Goal: Task Accomplishment & Management: Manage account settings

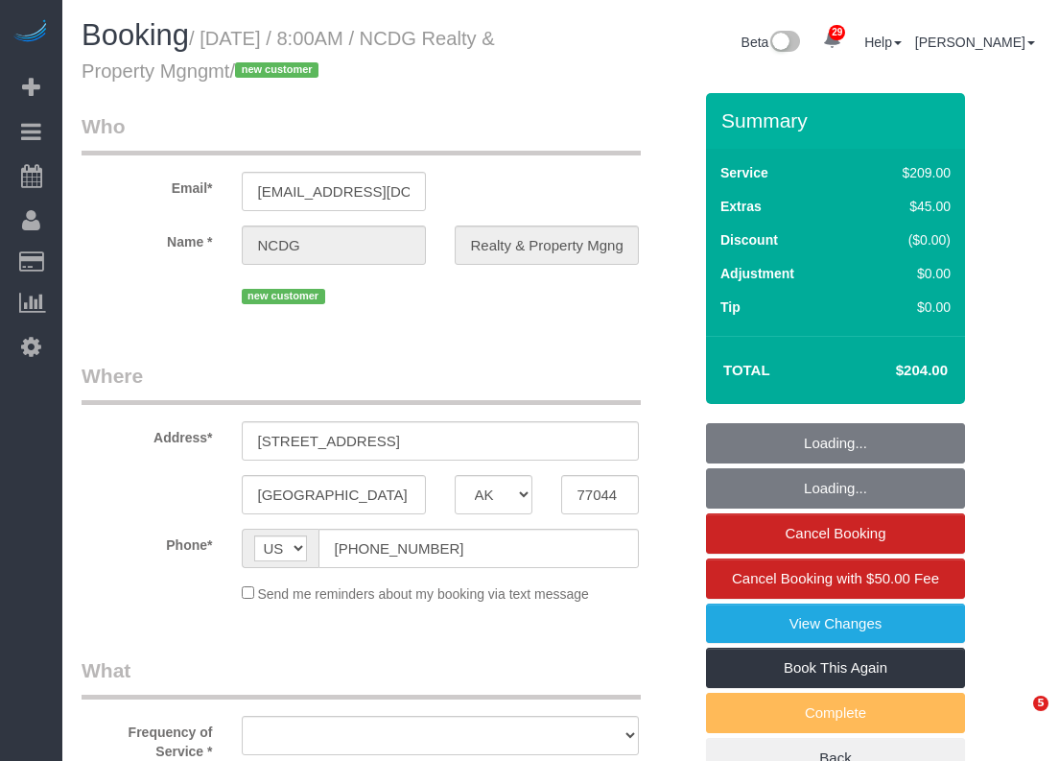
select select "[GEOGRAPHIC_DATA]"
select select "object:4119"
select select "3"
select select "object:4145"
click at [457, 554] on input "(517) 796-6148" at bounding box center [479, 548] width 321 height 39
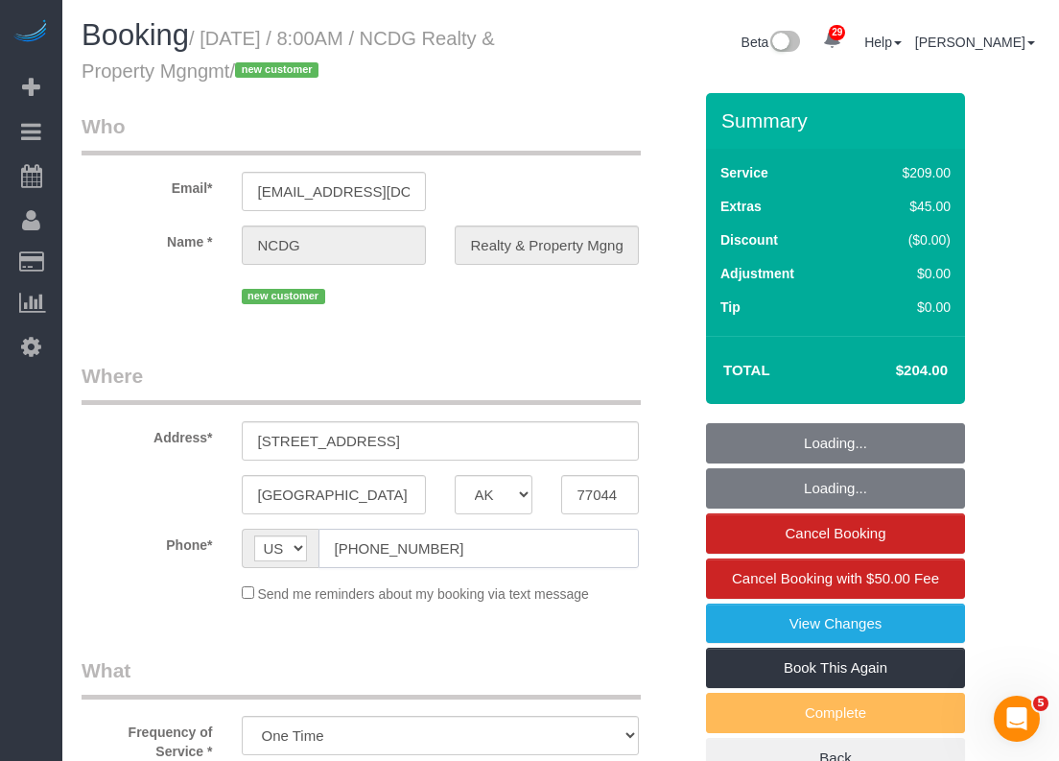
click at [457, 554] on input "(517) 796-6148" at bounding box center [479, 548] width 321 height 39
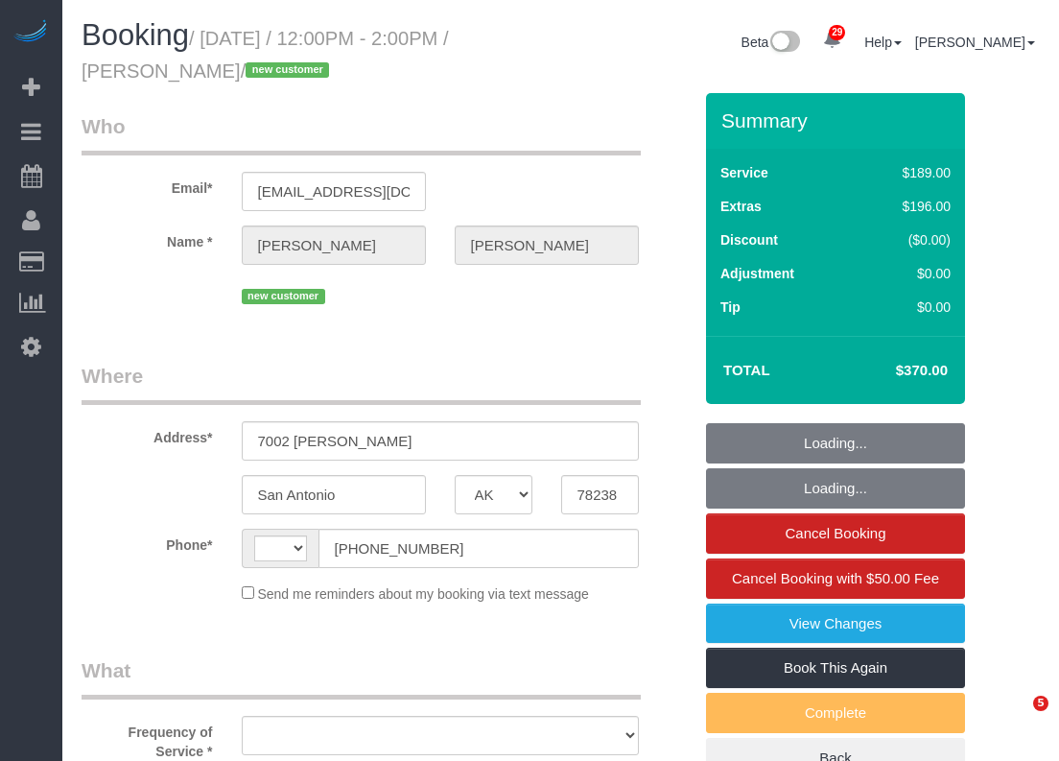
select select "[GEOGRAPHIC_DATA]"
select select "string:[GEOGRAPHIC_DATA]"
select select "object:1005"
select select "string:fspay-a4b9d2d4-8780-44c1-9e59-7d4535935db5"
select select "spot1"
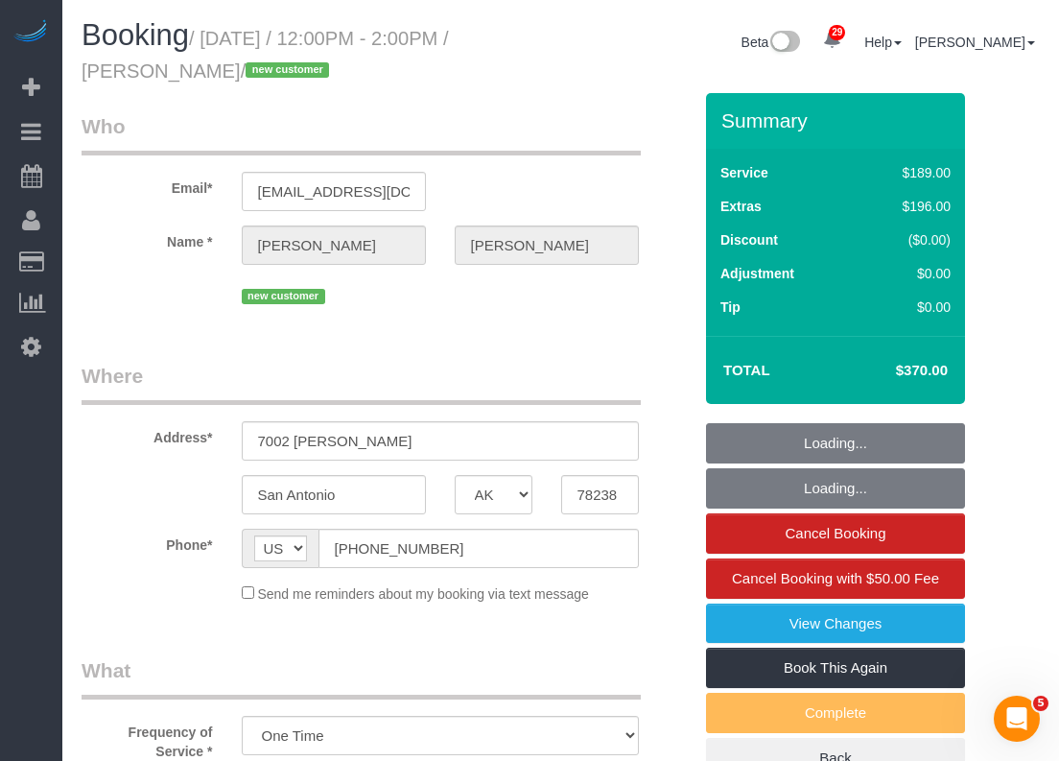
select select "object:1083"
select select "3"
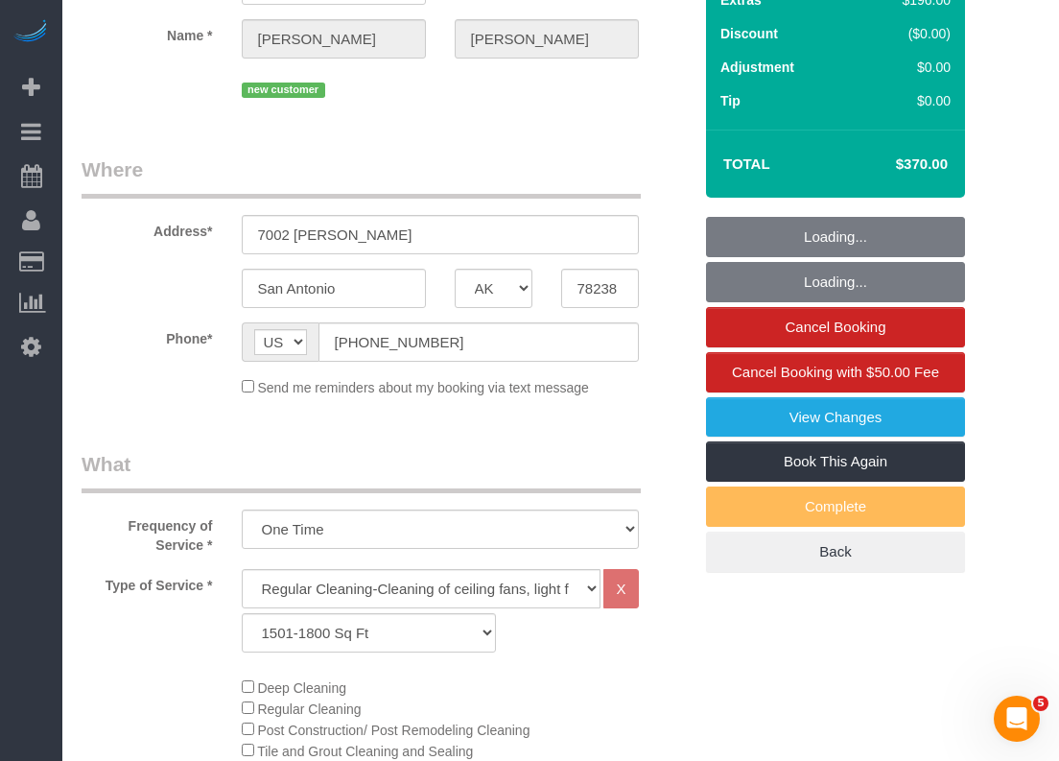
scroll to position [288, 0]
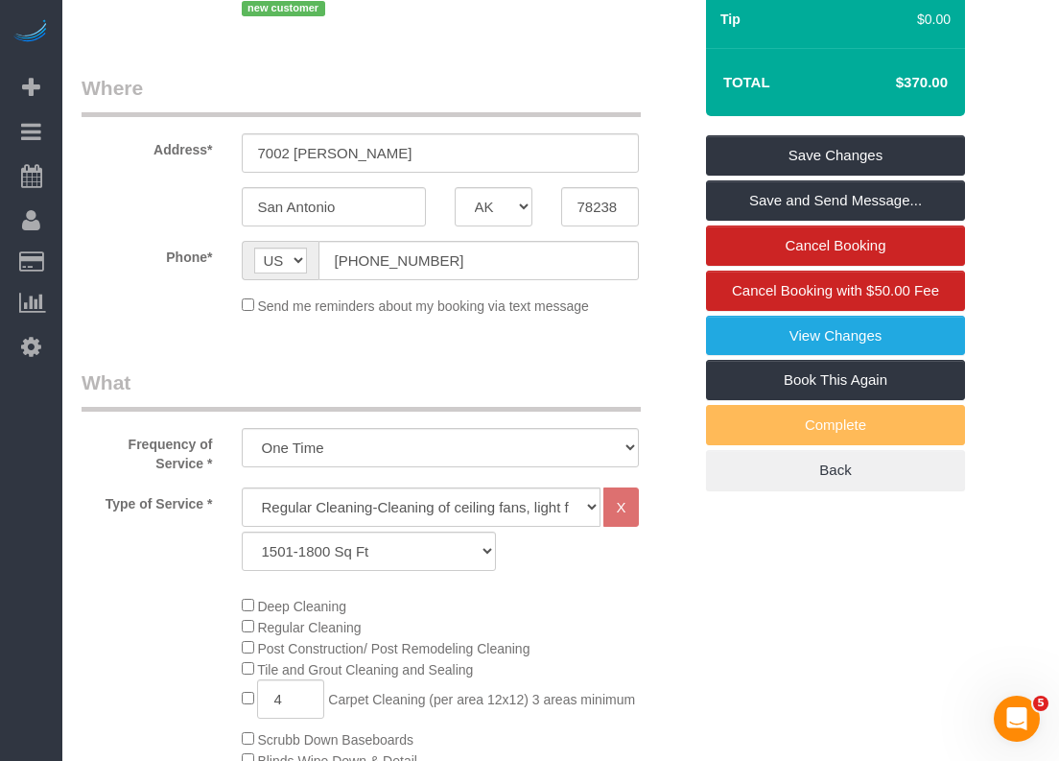
click at [601, 580] on div "Regular Cleaning-Cleaning of ceiling fans, light fixtures, windowsills, dust ba…" at bounding box center [440, 533] width 426 height 93
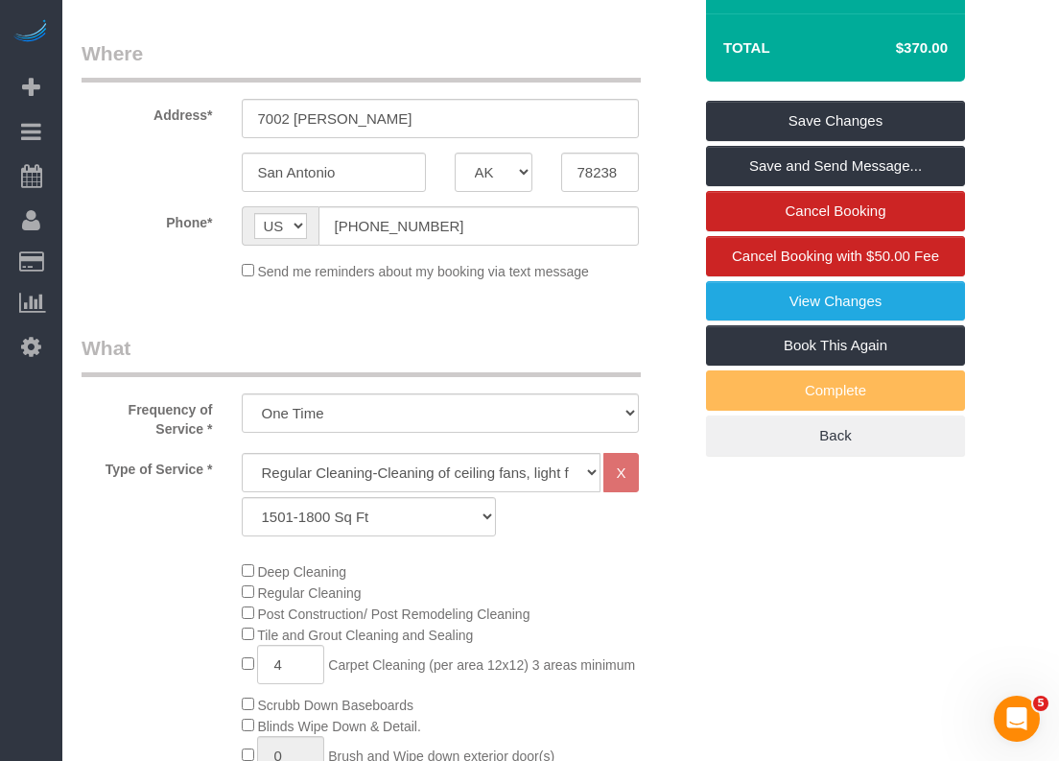
scroll to position [96, 0]
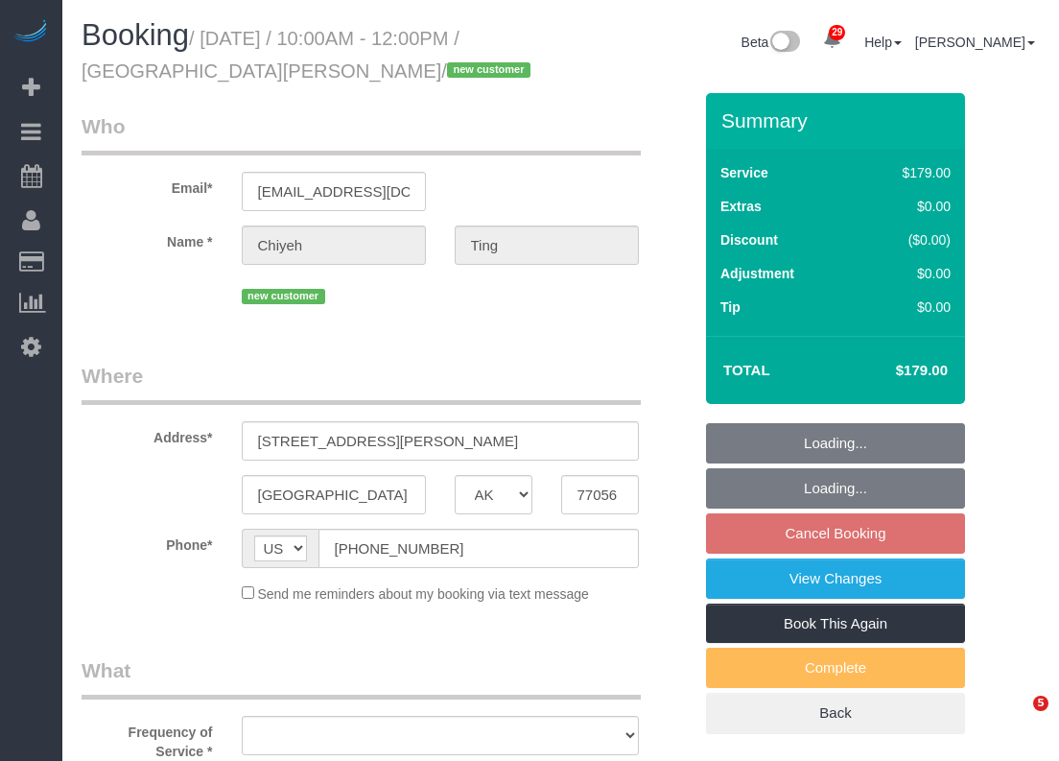
select select "[GEOGRAPHIC_DATA]"
select select "object:1112"
select select "string:fspay-b0ff2593-14d6-4bd9-8e1a-6bfe0315c98c"
select select "3"
select select "spot2"
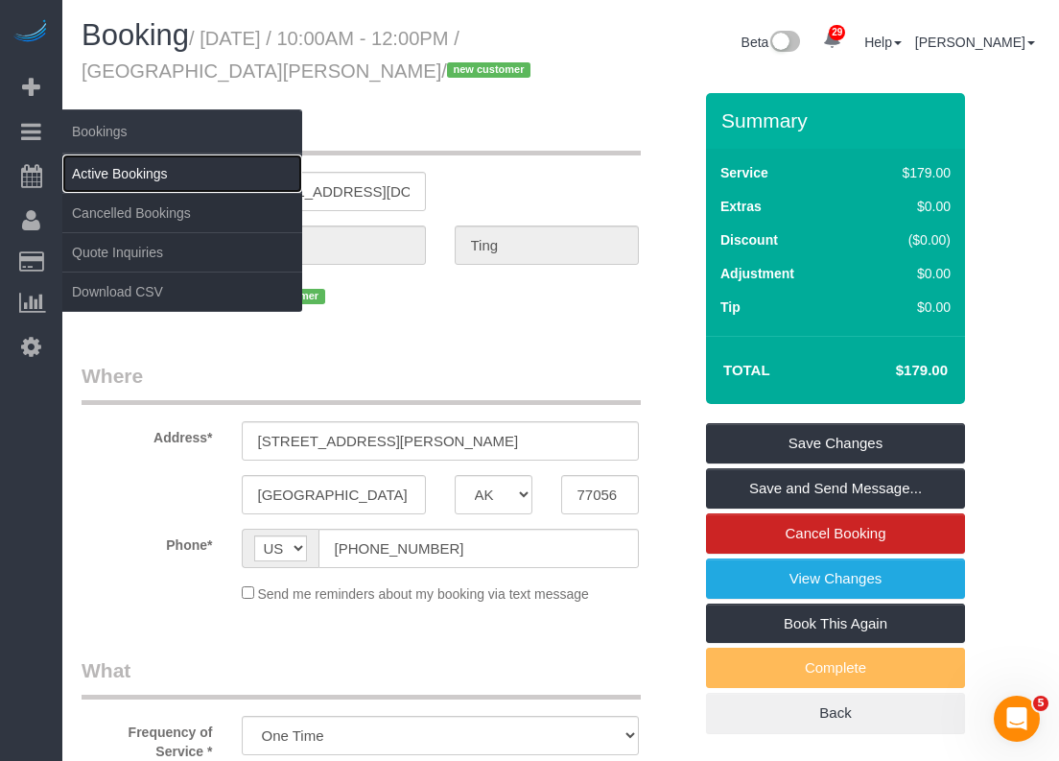
click at [114, 174] on link "Active Bookings" at bounding box center [182, 173] width 240 height 38
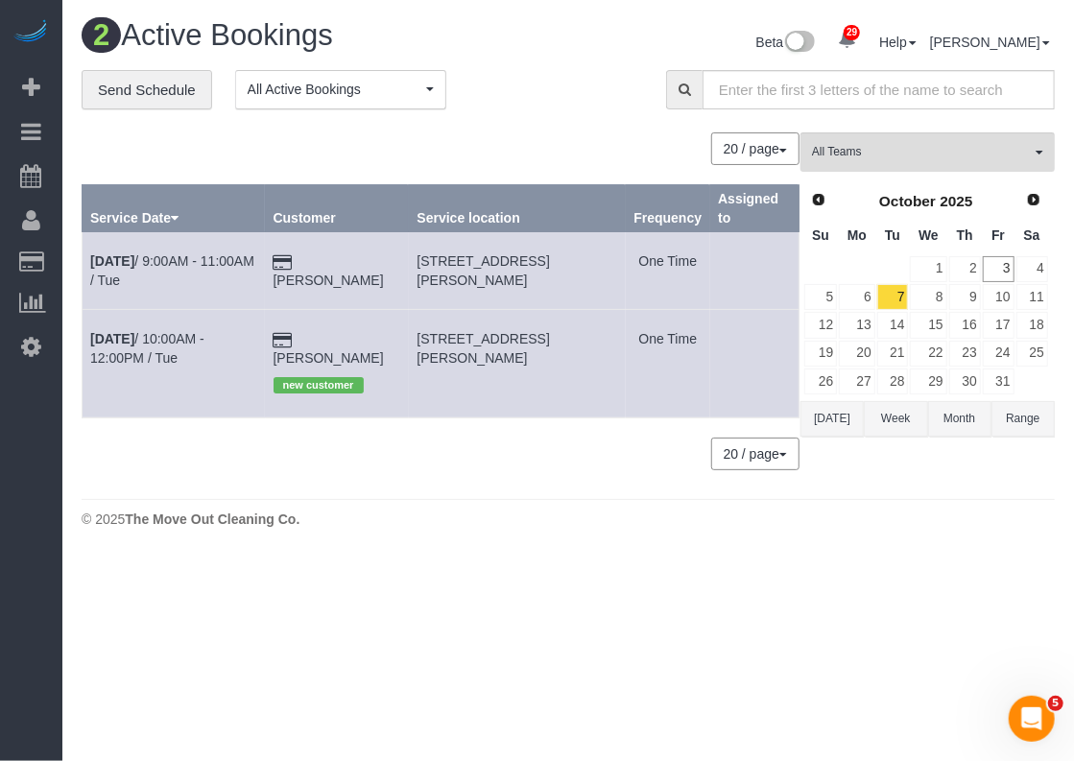
drag, startPoint x: 493, startPoint y: 372, endPoint x: 415, endPoint y: 344, distance: 83.5
click at [415, 344] on td "5150 Hidalgo St, 905, Houston, TX 77056" at bounding box center [517, 363] width 217 height 107
copy span "5150 Hidalgo St, 905, Houston, TX 77056"
click at [204, 344] on link "Oct 7th / 10:00AM - 12:00PM / Tue" at bounding box center [147, 348] width 114 height 35
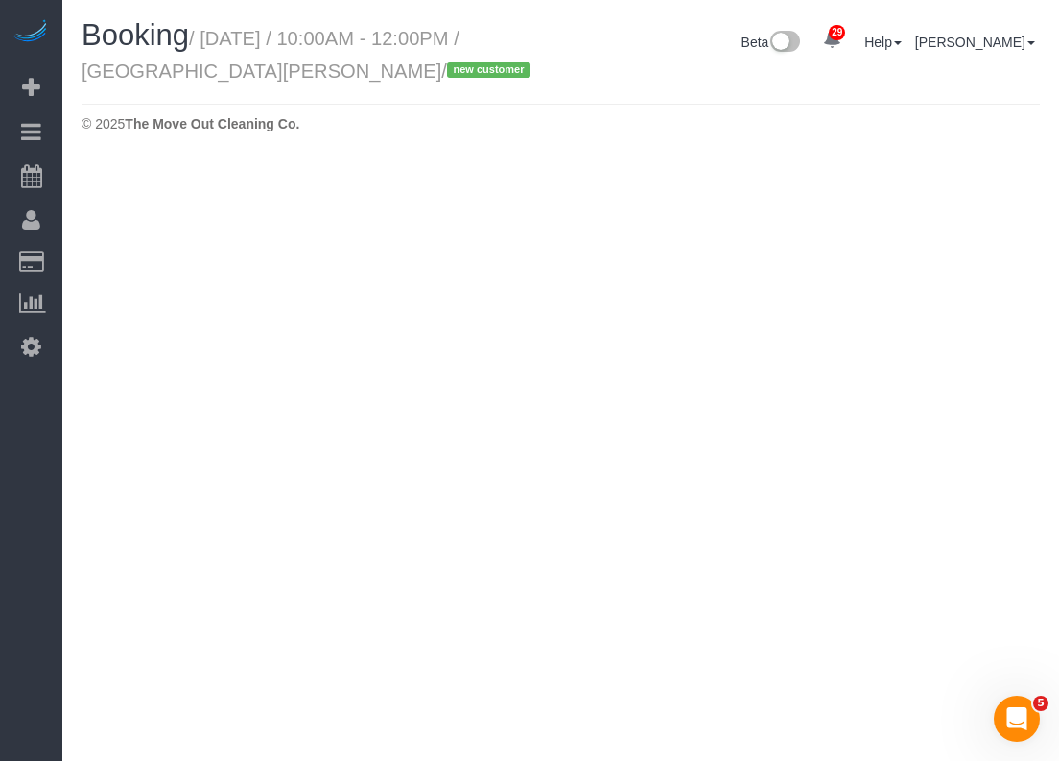
select select "[GEOGRAPHIC_DATA]"
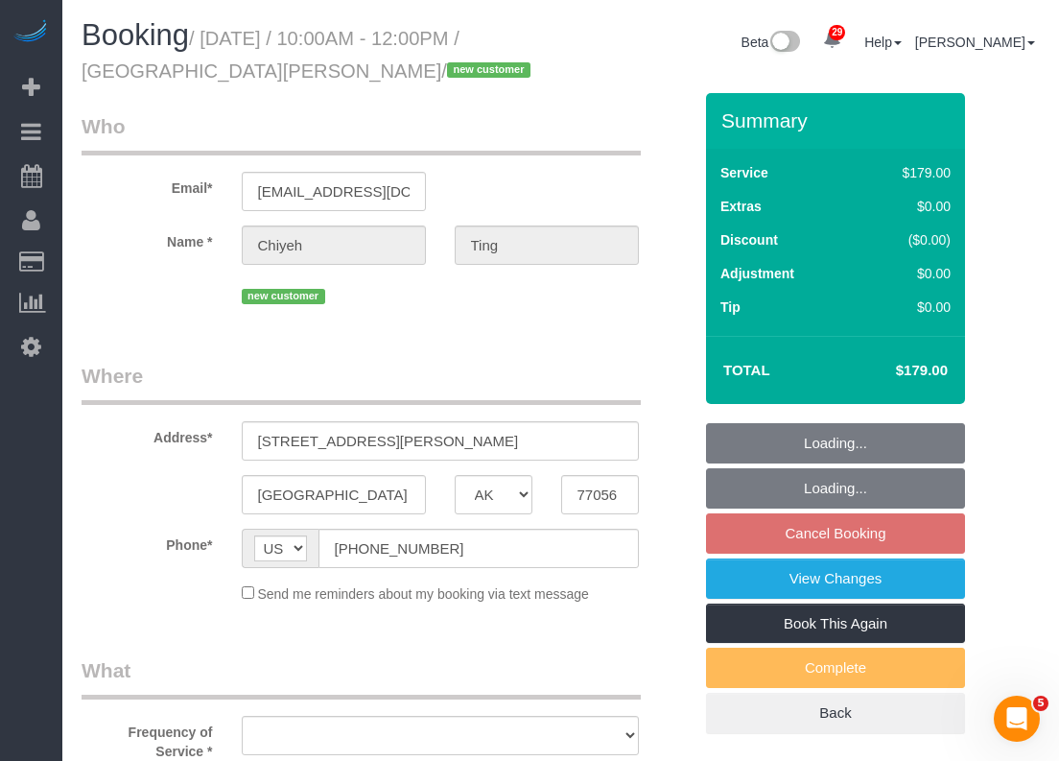
select select "object:1805"
select select "string:fspay-b0ff2593-14d6-4bd9-8e1a-6bfe0315c98c"
select select "object:1806"
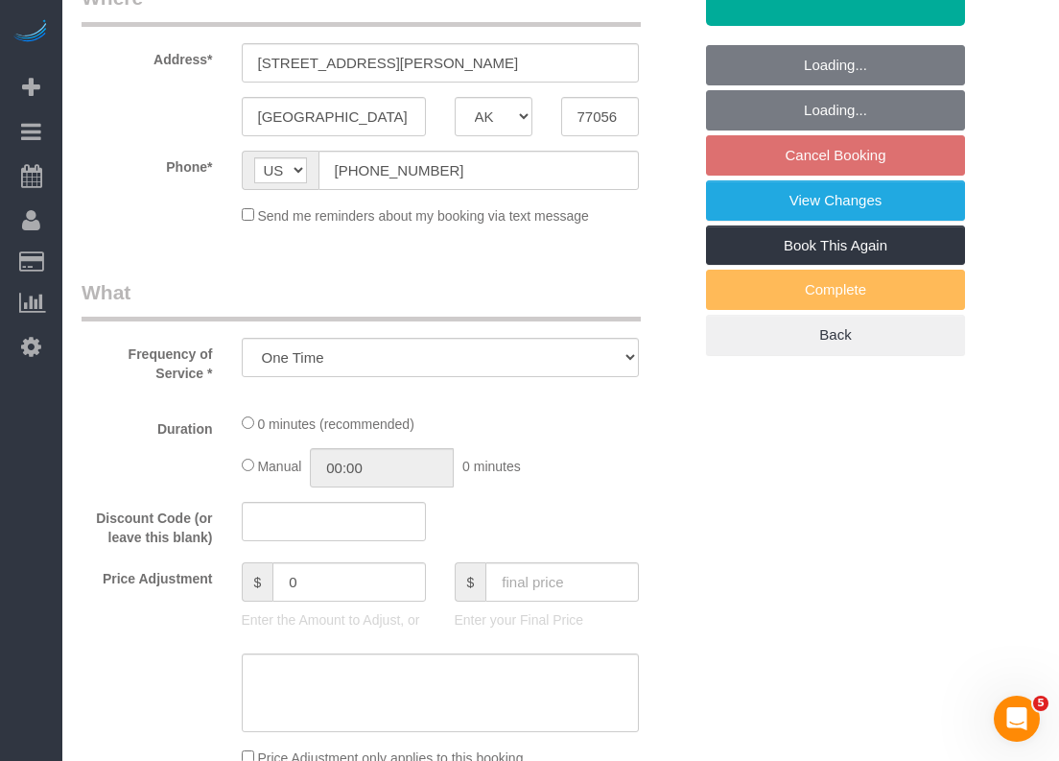
select select "spot27"
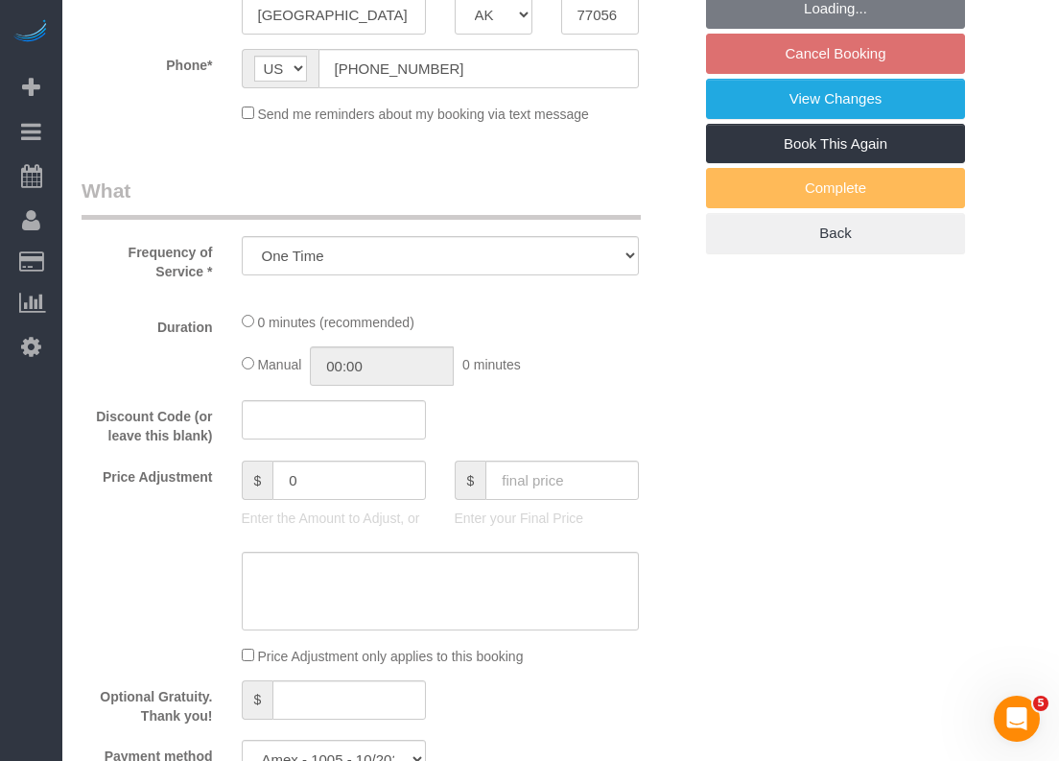
select select "3"
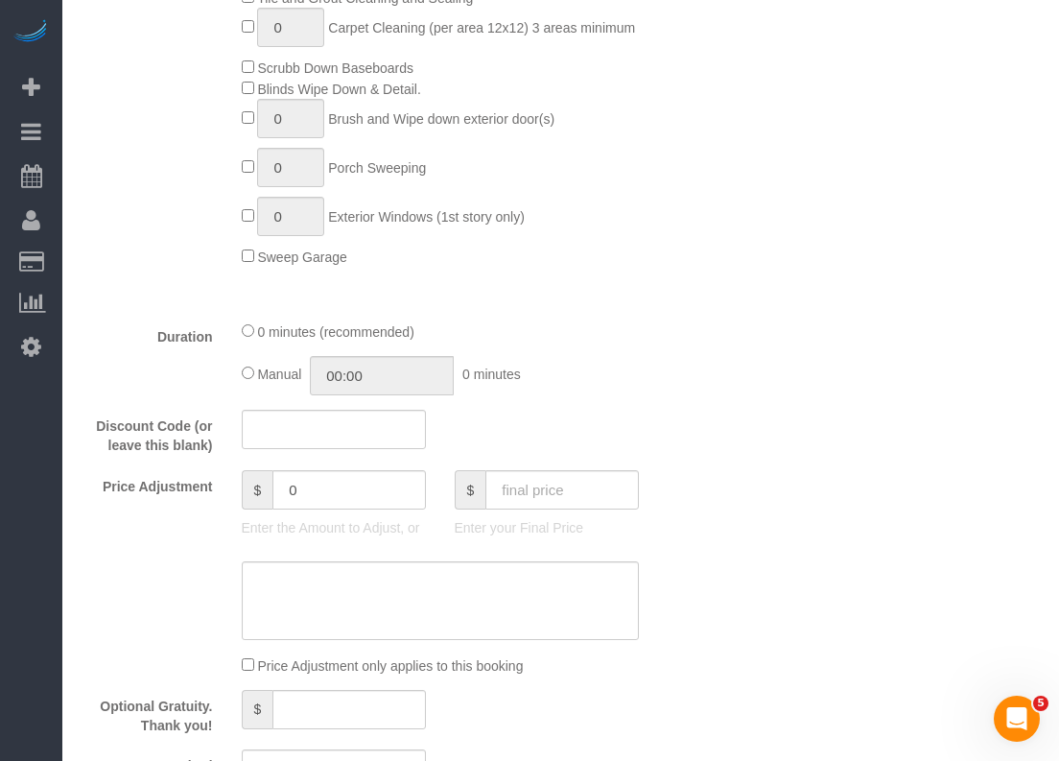
scroll to position [1247, 0]
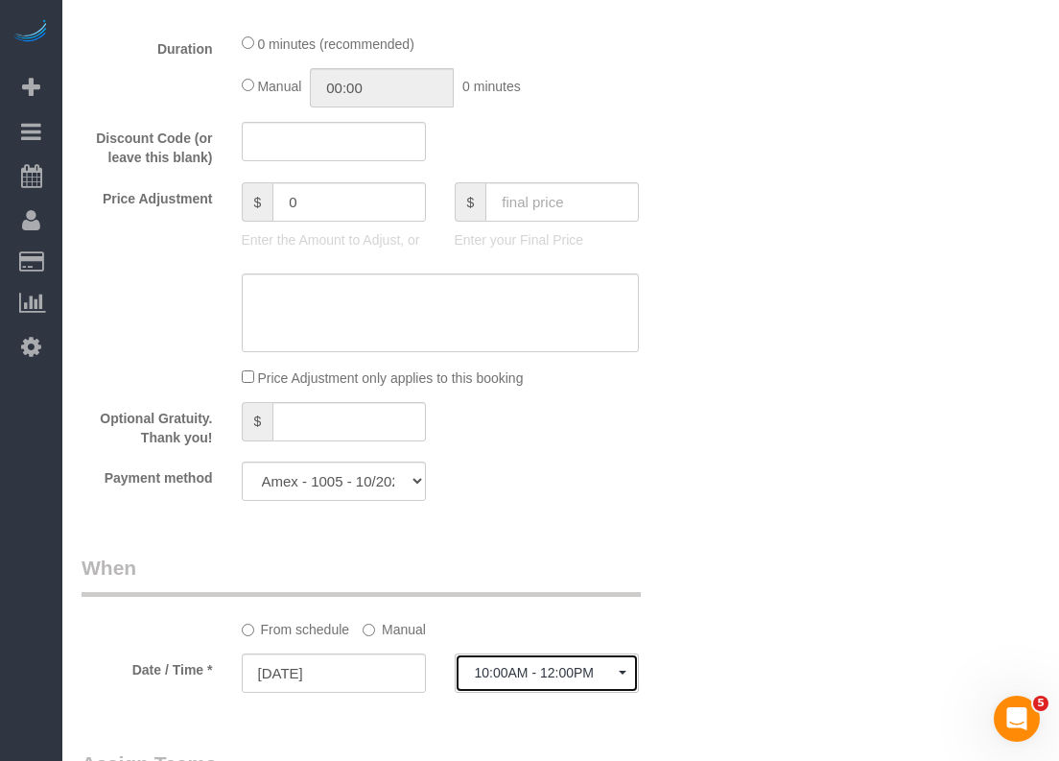
click at [537, 673] on span "10:00AM - 12:00PM" at bounding box center [547, 672] width 144 height 15
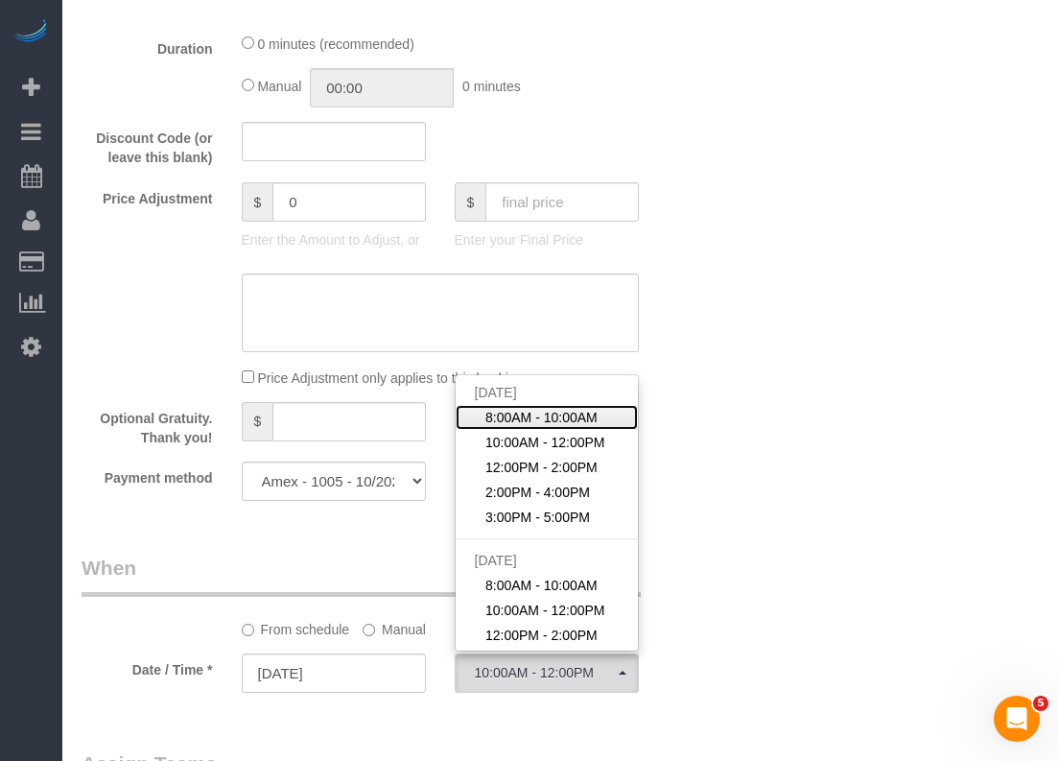
click at [568, 421] on span "8:00AM - 10:00AM" at bounding box center [542, 417] width 112 height 19
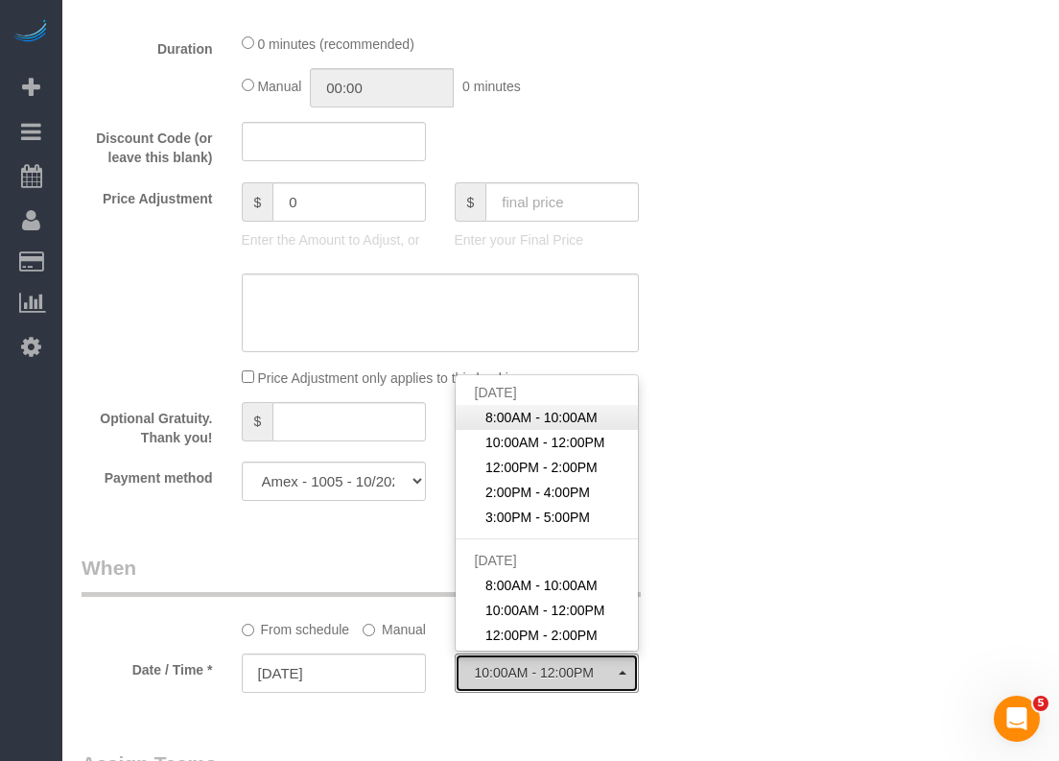
select select "spot26"
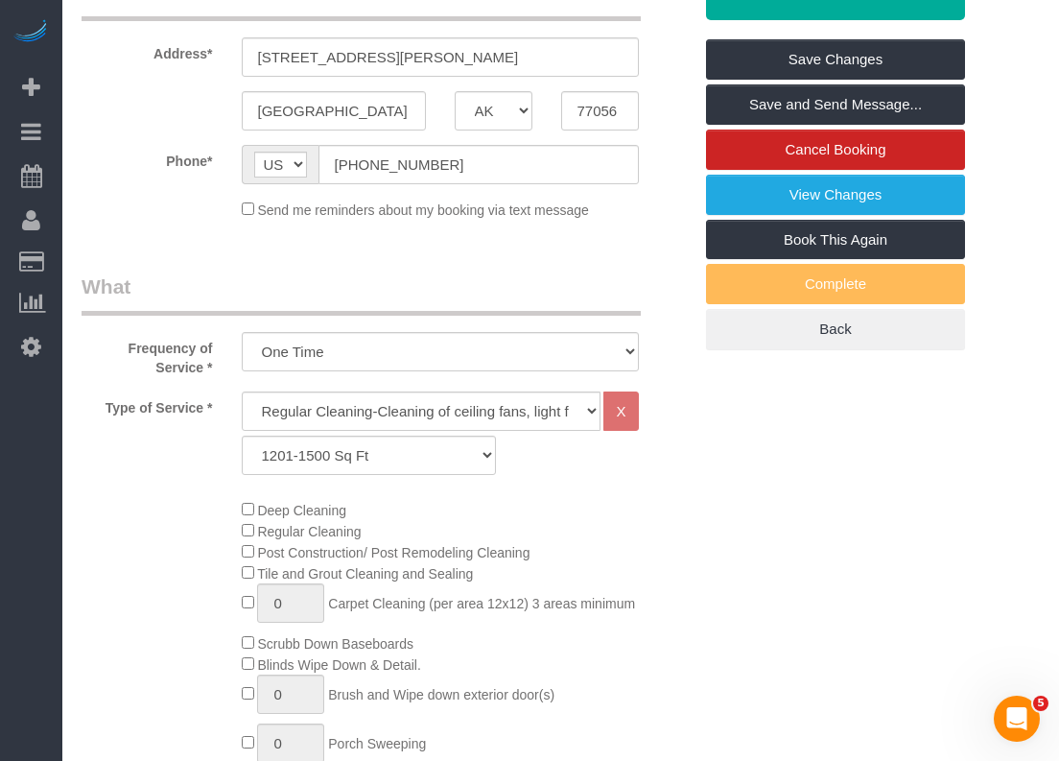
scroll to position [0, 0]
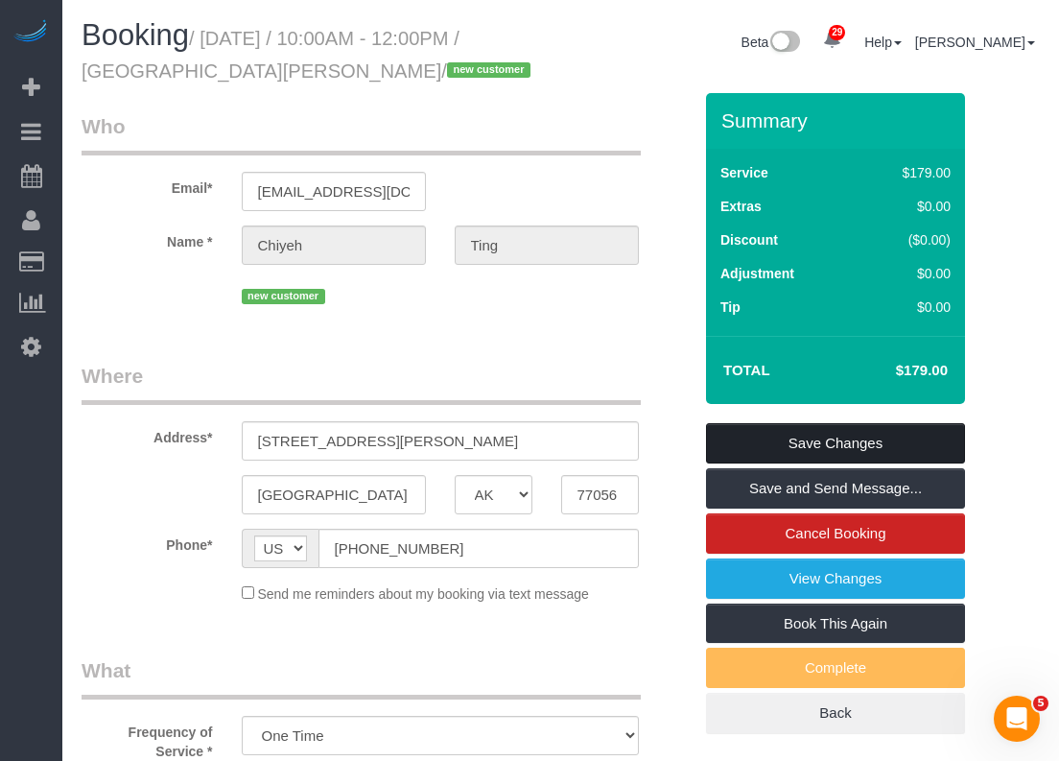
click at [833, 450] on link "Save Changes" at bounding box center [835, 443] width 259 height 40
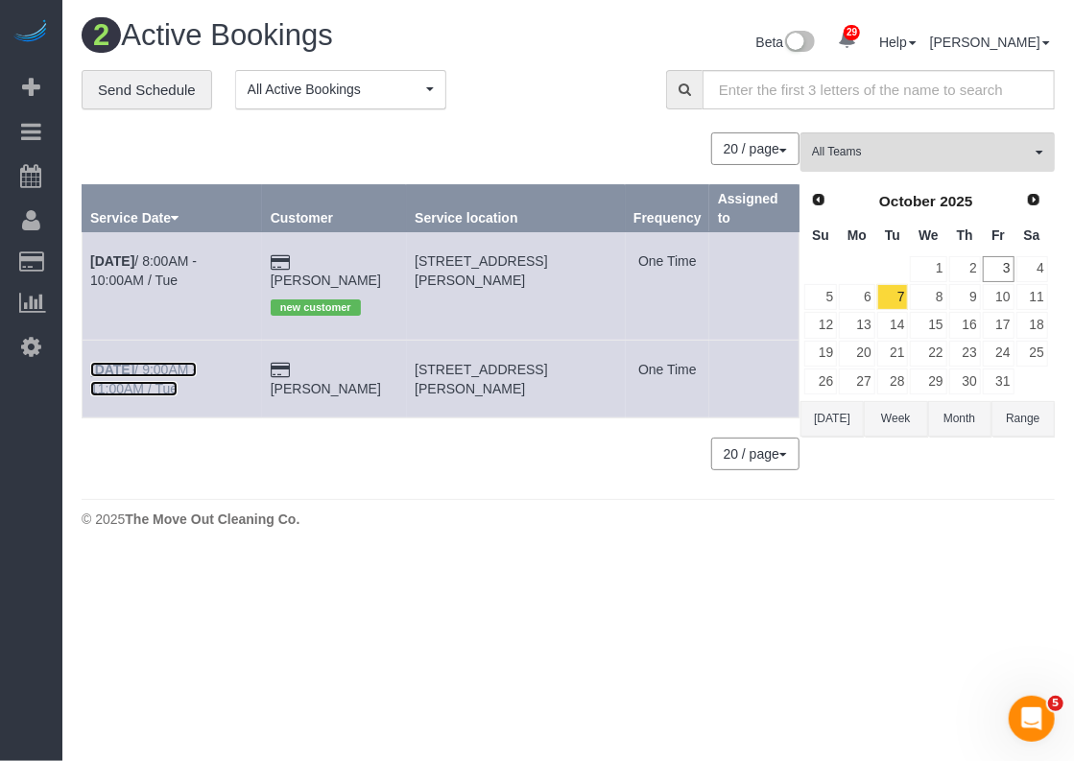
click at [197, 362] on link "Oct 7th / 9:00AM - 11:00AM / Tue" at bounding box center [143, 379] width 107 height 35
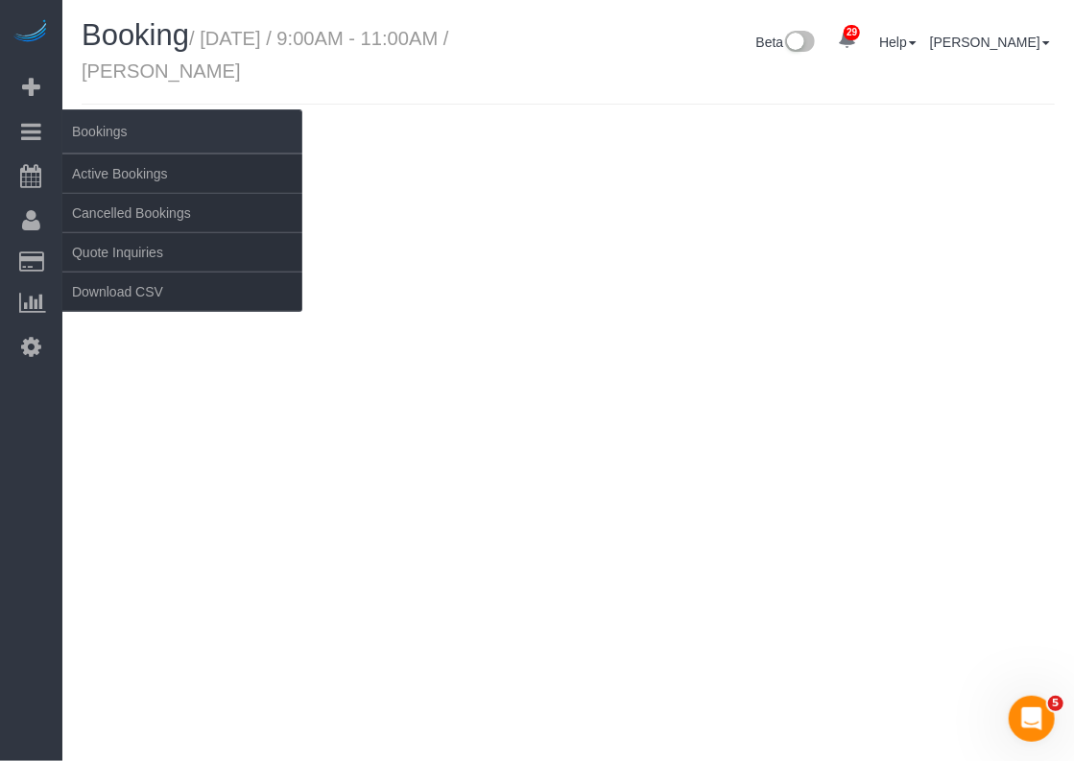
select select "[GEOGRAPHIC_DATA]"
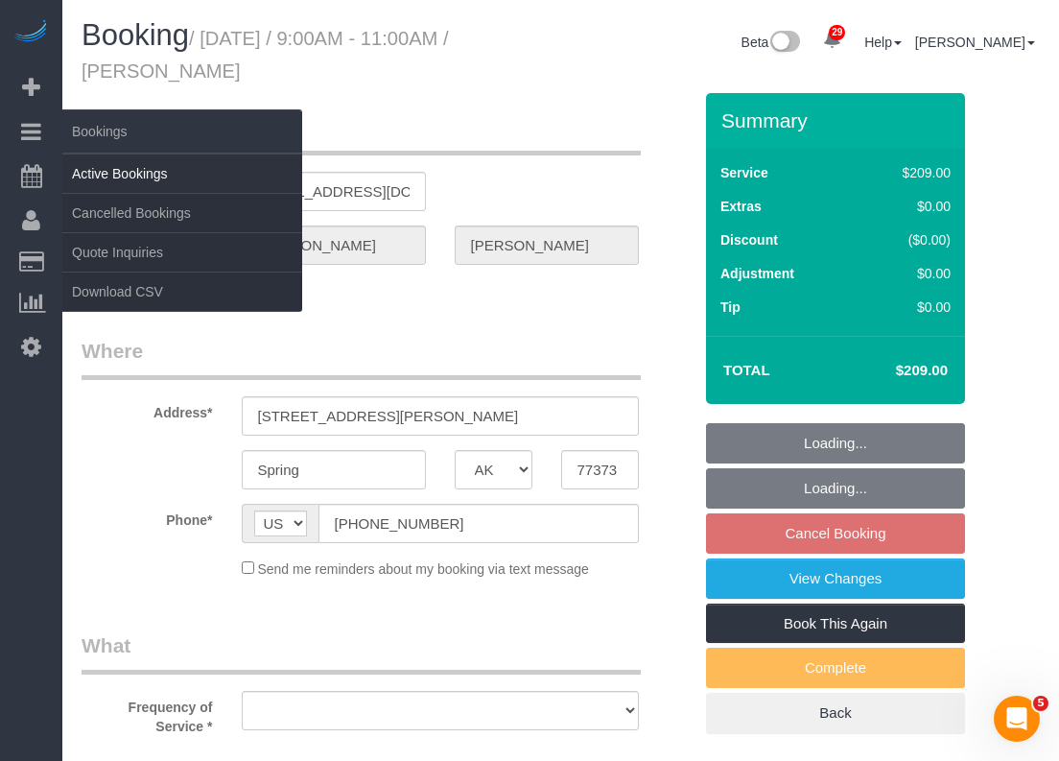
select select "string:fspay-2fe4d790-0e6d-4c44-a252-29379010961b"
click at [121, 172] on link "Active Bookings" at bounding box center [182, 173] width 240 height 38
select select "object:2398"
select select "3"
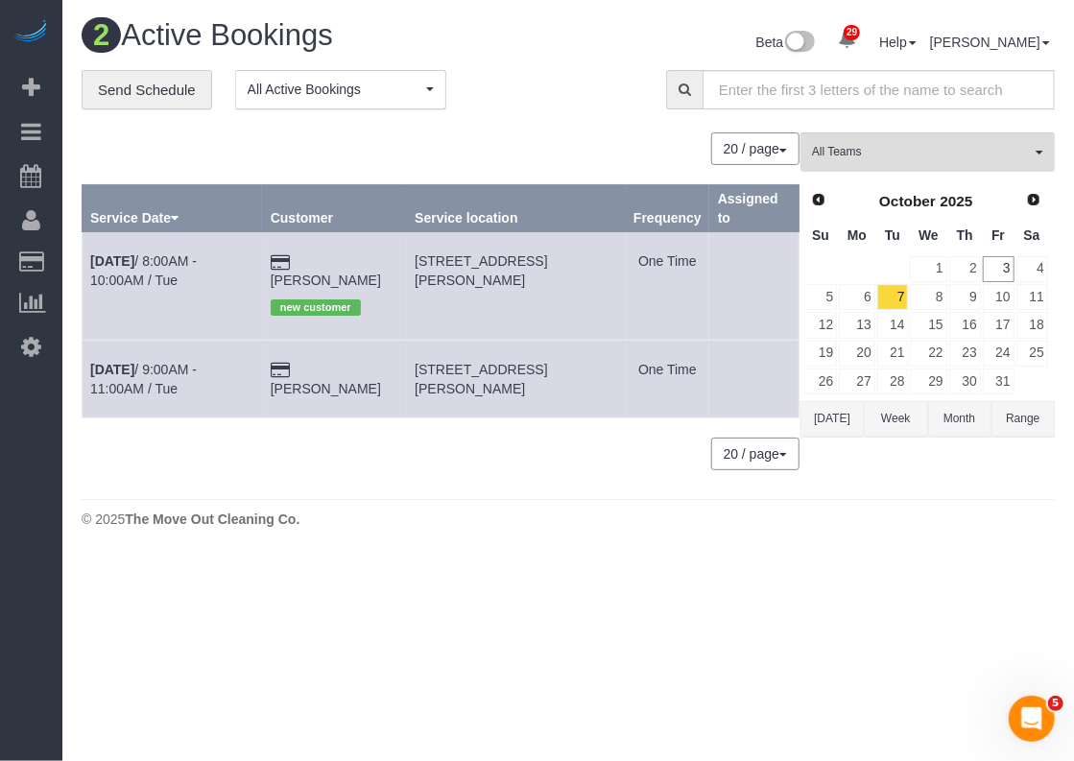
click at [220, 250] on td "Oct 7th / 8:00AM - 10:00AM / Tue" at bounding box center [173, 285] width 180 height 107
click at [221, 251] on td "Oct 7th / 8:00AM - 10:00AM / Tue" at bounding box center [173, 285] width 180 height 107
click at [197, 254] on link "Oct 7th / 8:00AM - 10:00AM / Tue" at bounding box center [143, 270] width 107 height 35
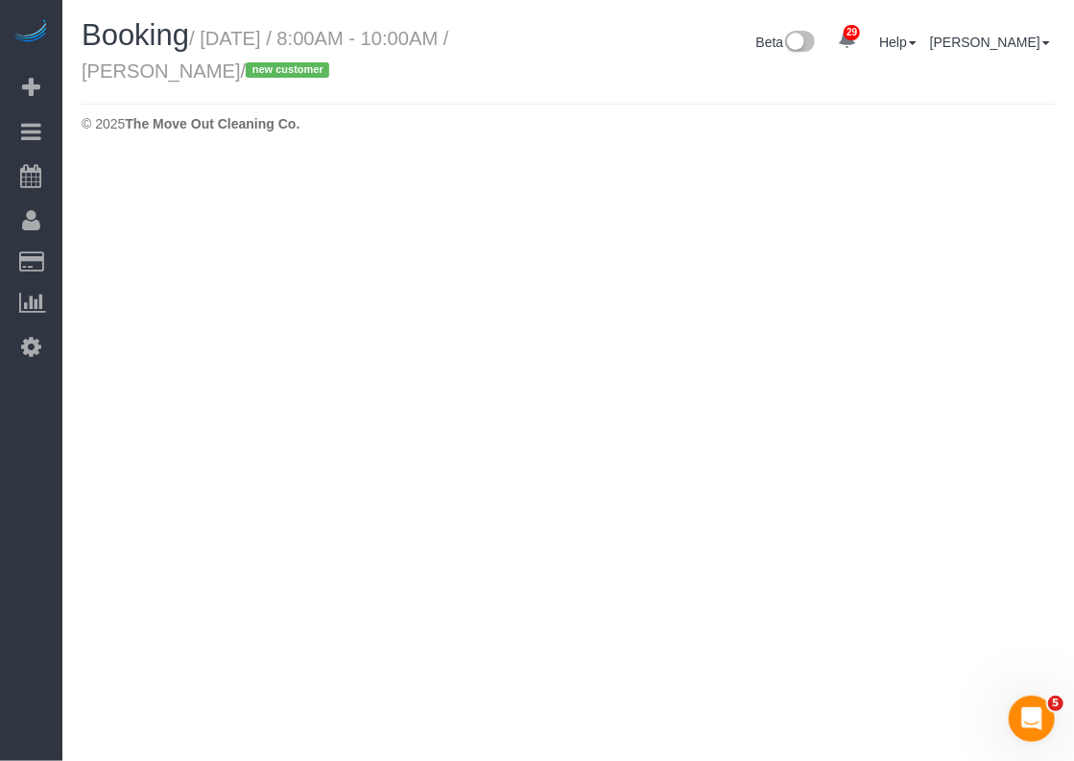
select select "[GEOGRAPHIC_DATA]"
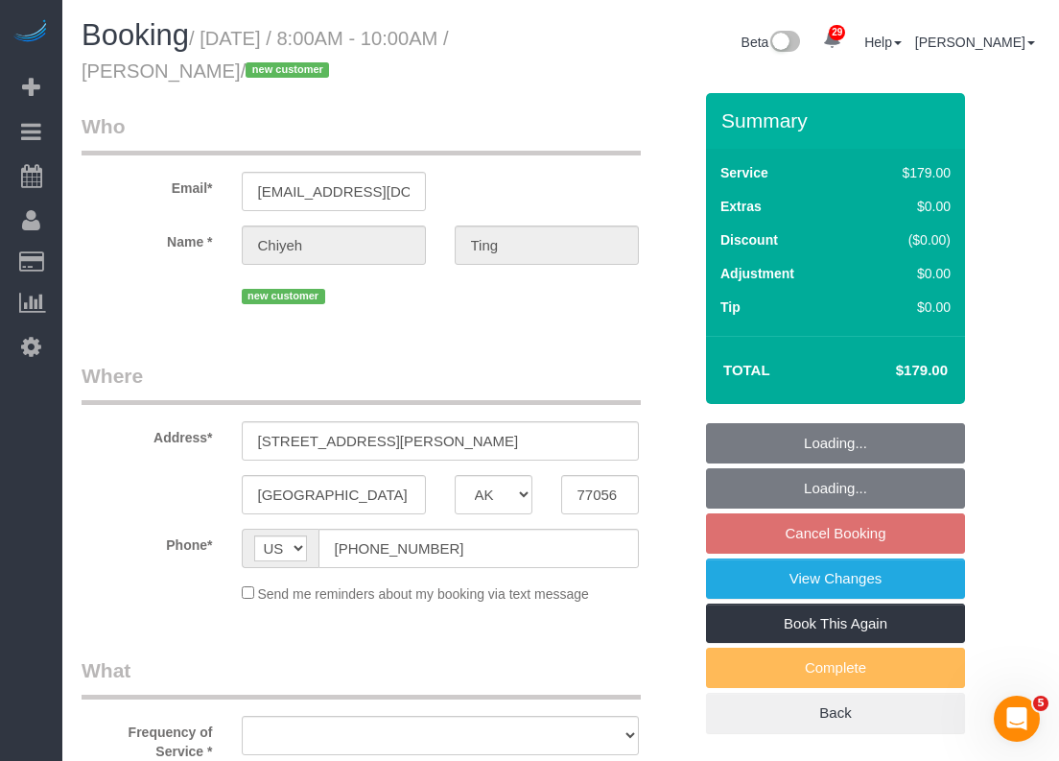
select select "string:fspay-b0ff2593-14d6-4bd9-8e1a-6bfe0315c98c"
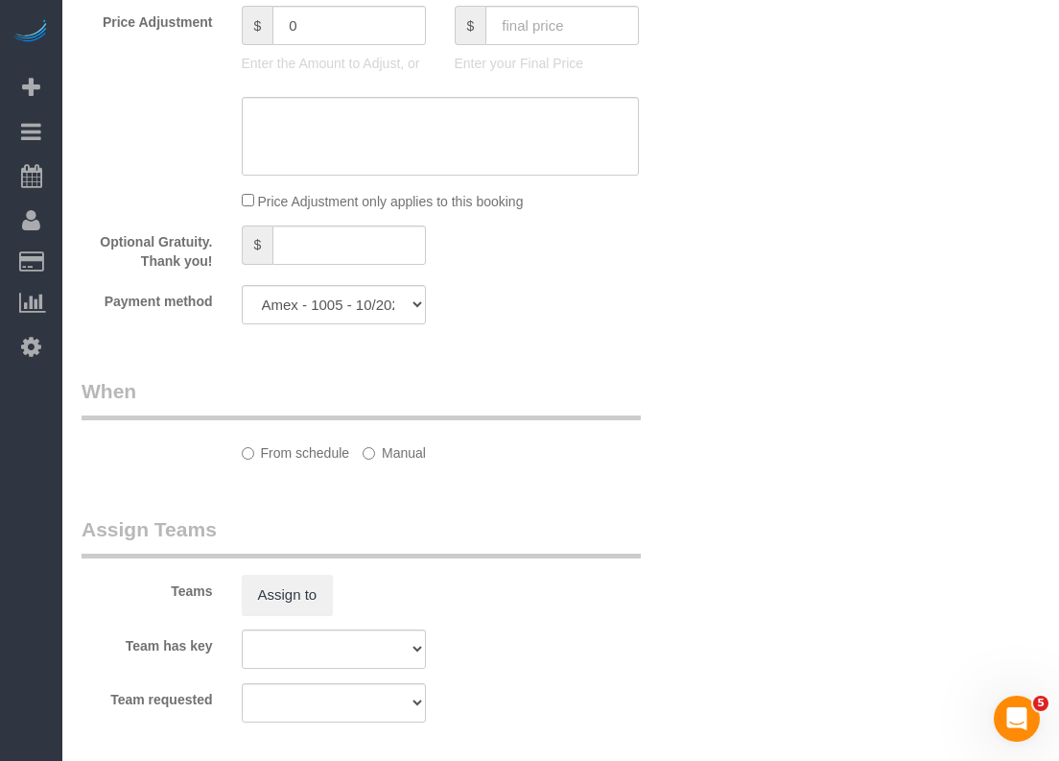
select select "spot76"
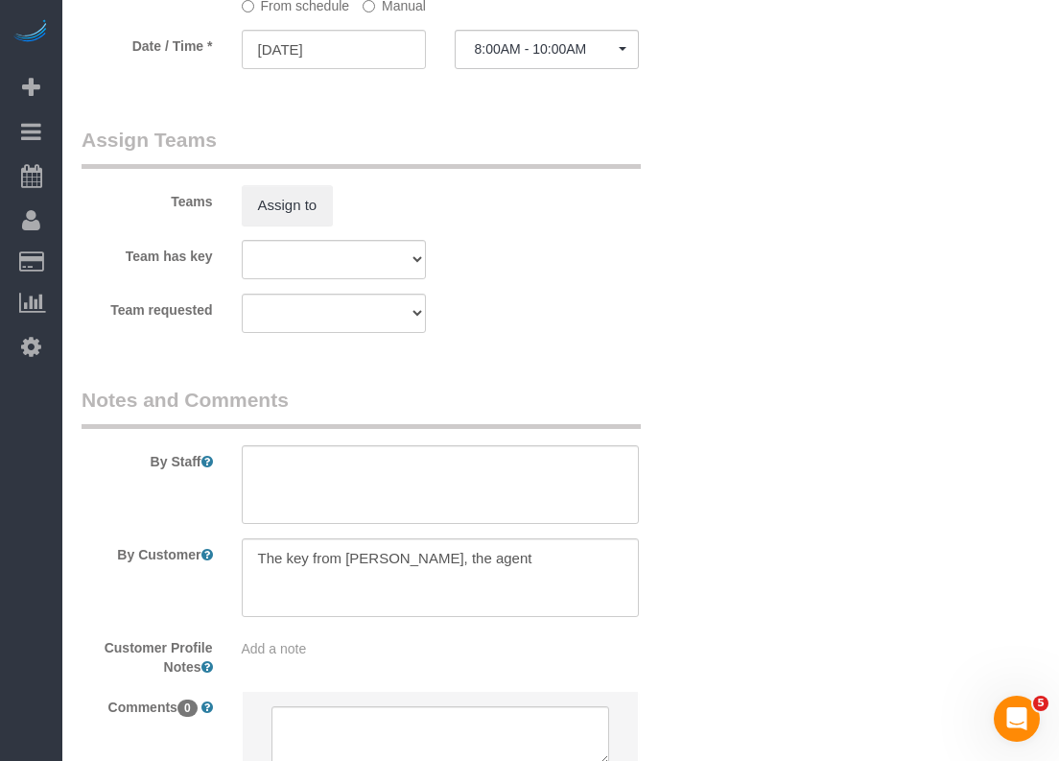
scroll to position [2027, 0]
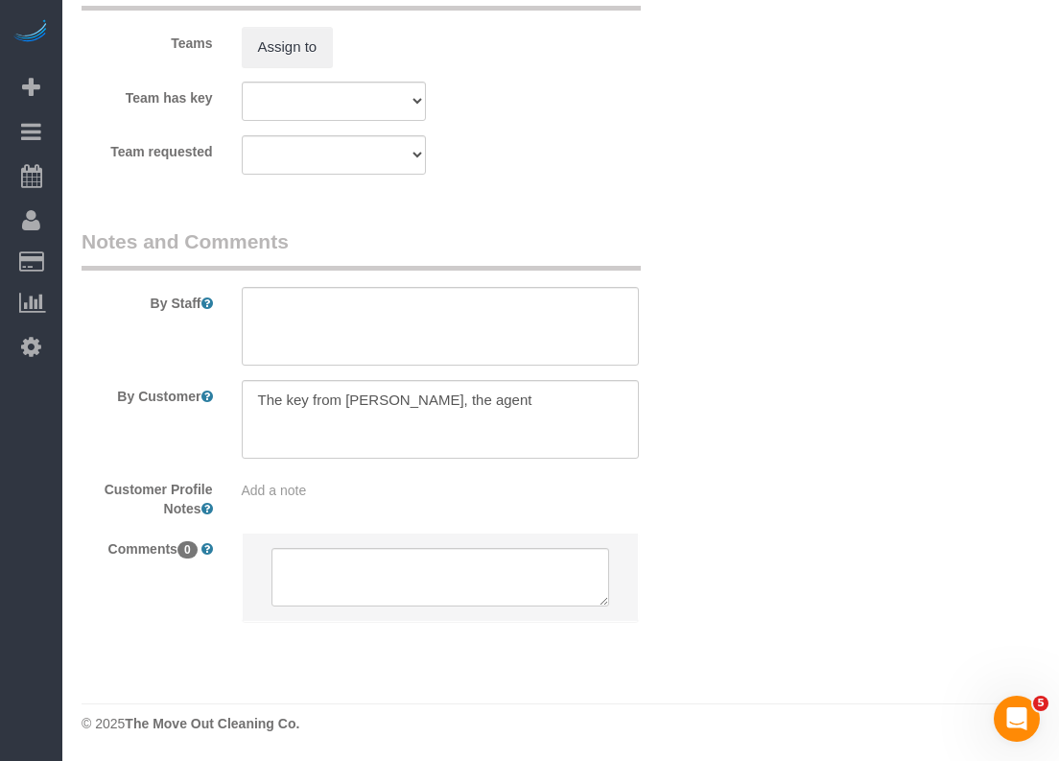
select select "object:3164"
select select "3"
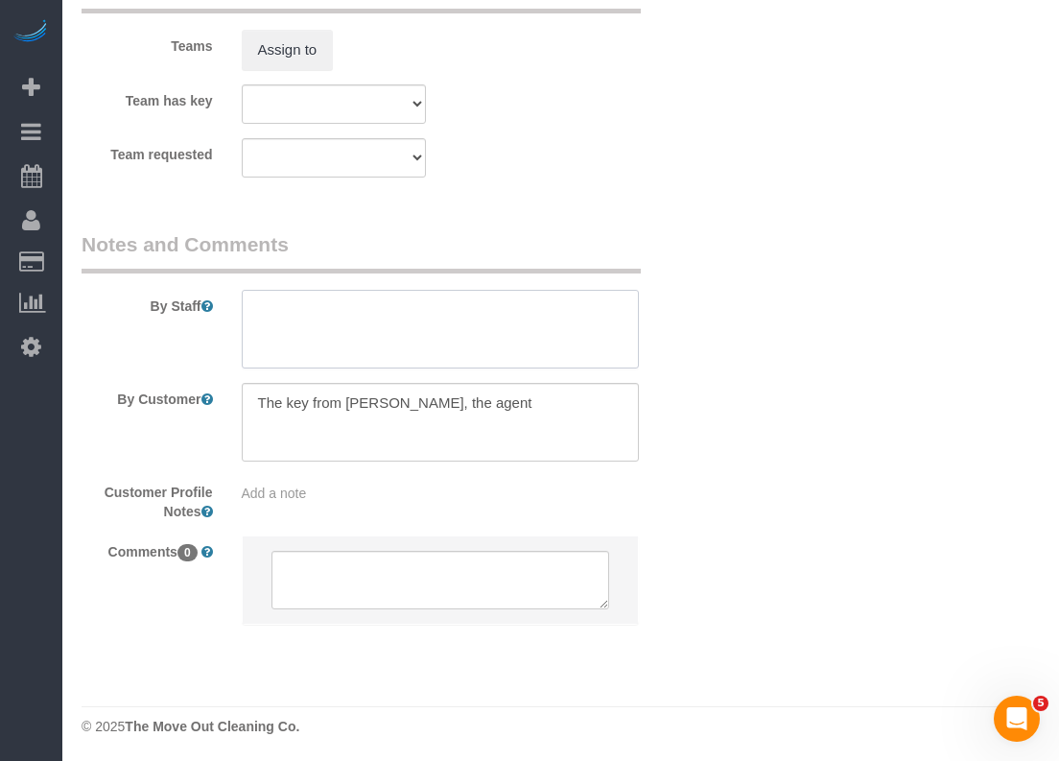
click at [460, 336] on textarea at bounding box center [440, 329] width 397 height 79
paste textarea "2817728547"
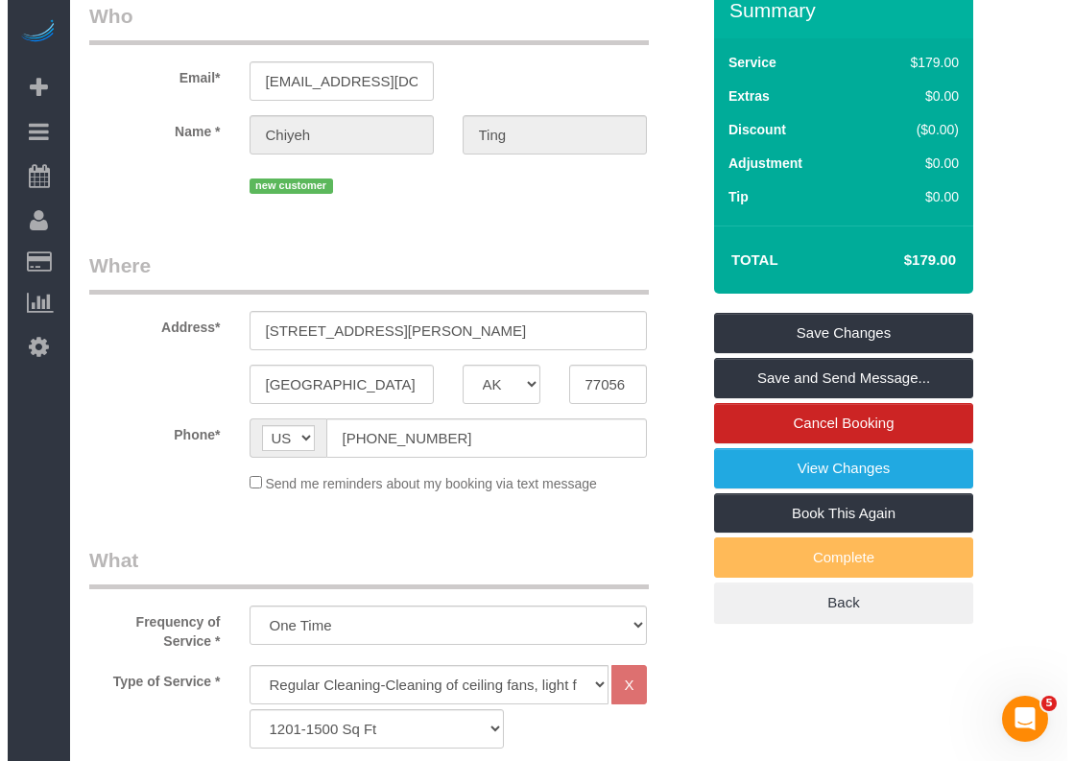
scroll to position [0, 0]
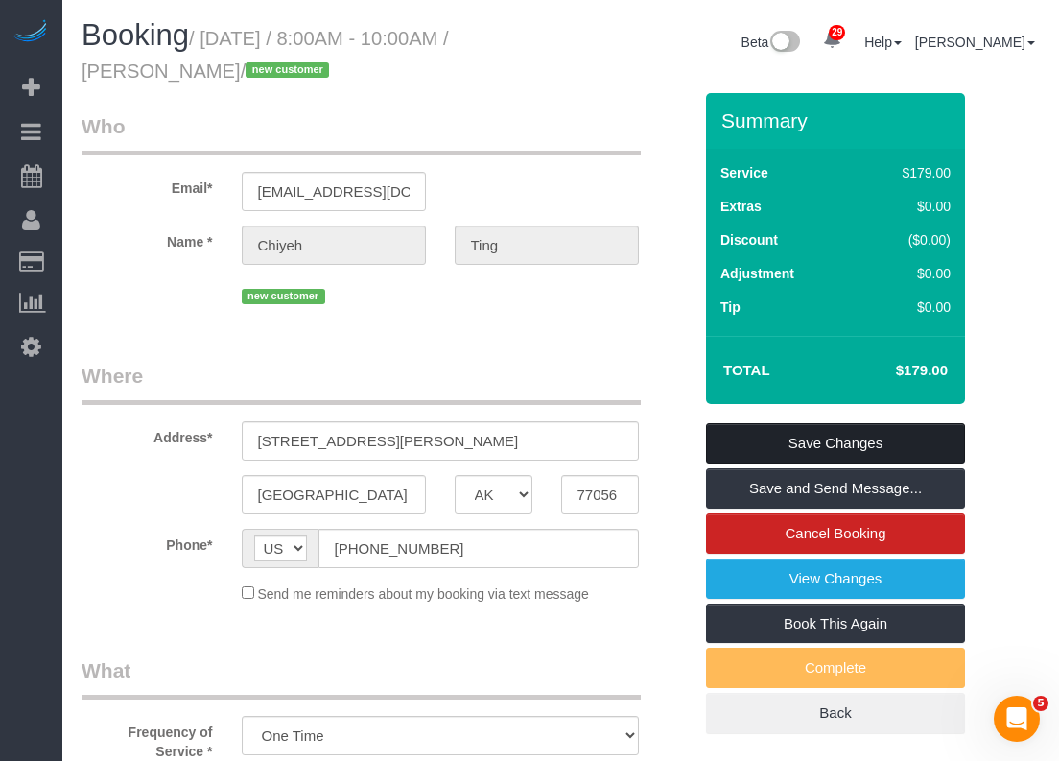
type textarea "Agent is Annie (2817728547) will meet us at 8-8:30am for access"
click at [806, 442] on link "Save Changes" at bounding box center [835, 443] width 259 height 40
